Goal: Task Accomplishment & Management: Use online tool/utility

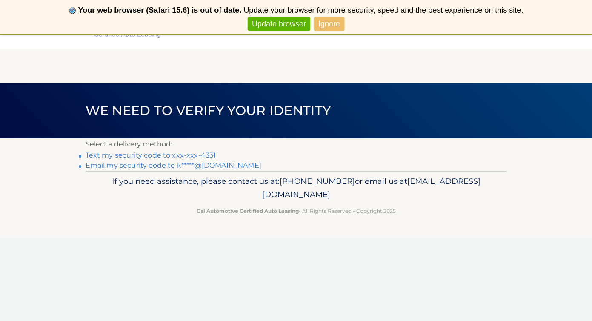
click at [194, 155] on link "Text my security code to xxx-xxx-4331" at bounding box center [150, 155] width 131 height 8
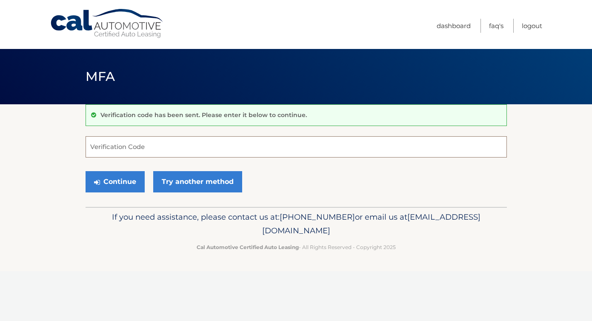
click at [120, 148] on input "Verification Code" at bounding box center [295, 146] width 421 height 21
type input "218709"
click at [127, 180] on button "Continue" at bounding box center [114, 181] width 59 height 21
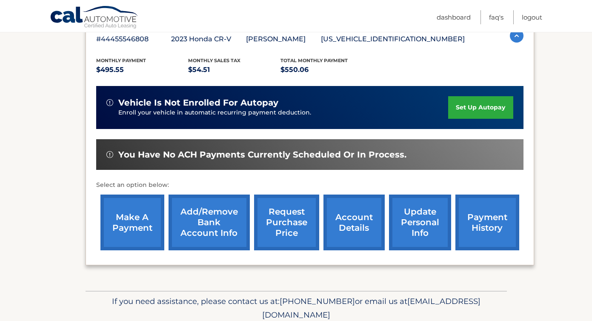
scroll to position [163, 0]
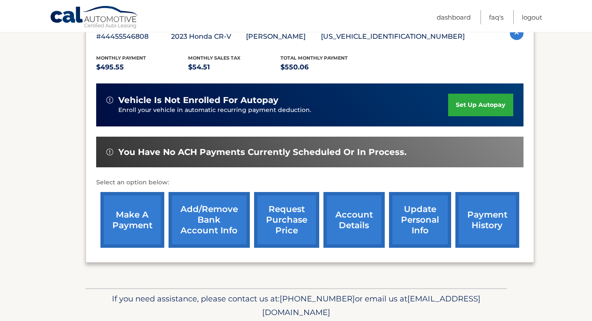
click at [147, 220] on link "make a payment" at bounding box center [132, 220] width 64 height 56
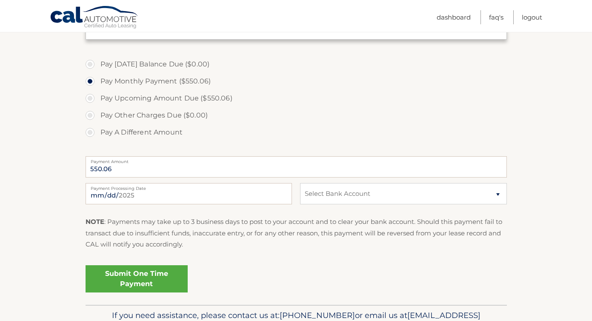
scroll to position [242, 0]
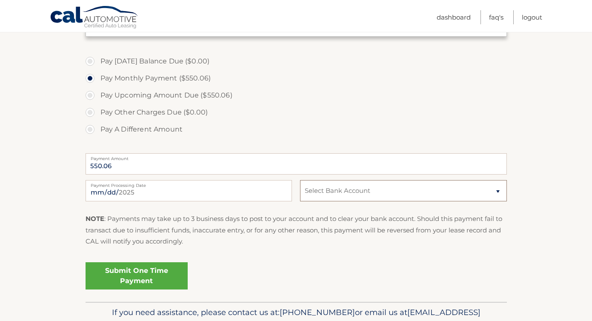
select select "NzkzMmUxMjEtYzE3ZS00ZmMzLWJlNWMtZTRkMDlhOTM0MTI1"
click at [121, 274] on link "Submit One Time Payment" at bounding box center [136, 275] width 102 height 27
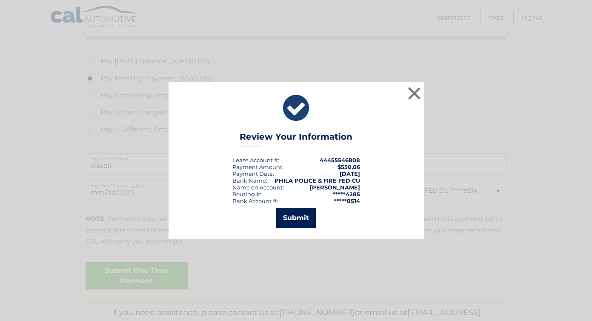
click at [305, 219] on button "Submit" at bounding box center [296, 218] width 40 height 20
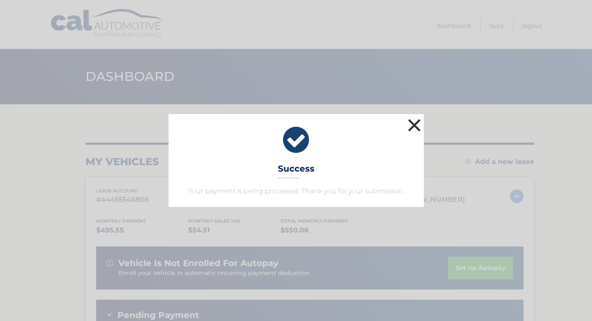
click at [414, 130] on button "×" at bounding box center [414, 125] width 17 height 17
